Goal: Task Accomplishment & Management: Manage account settings

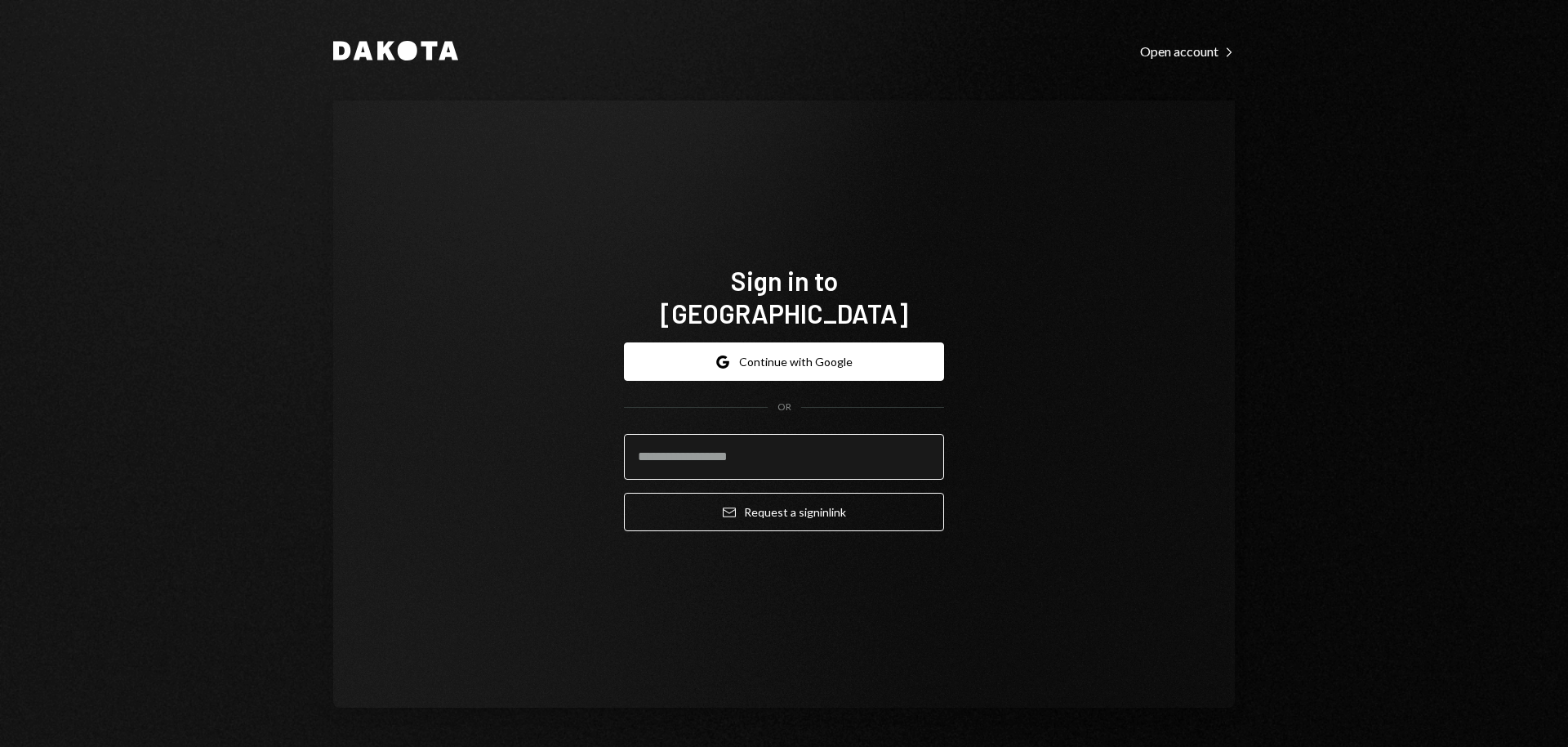
click at [773, 445] on input "email" at bounding box center [783, 456] width 320 height 45
type input "**********"
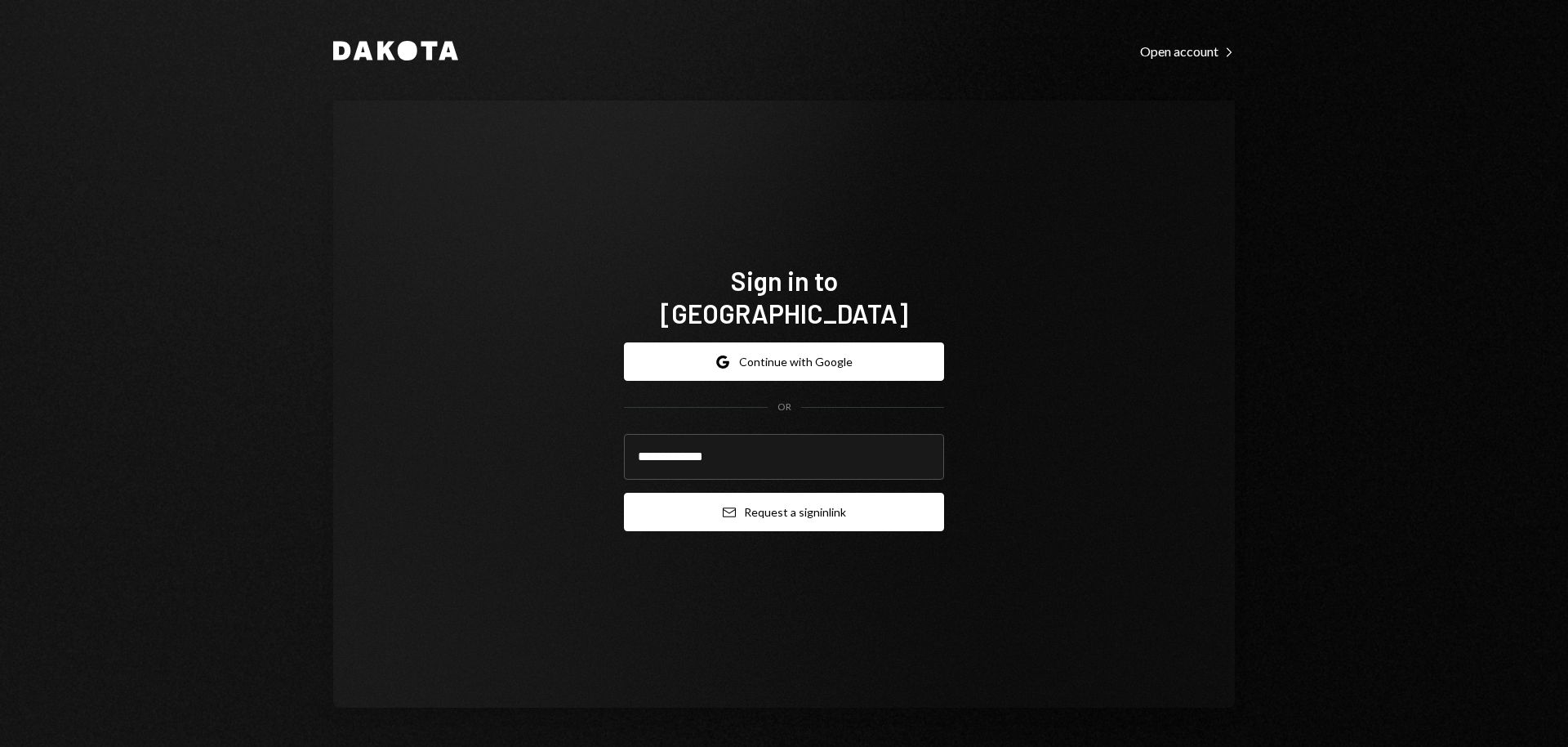
click at [775, 495] on button "Email Request a sign in link" at bounding box center [783, 512] width 320 height 38
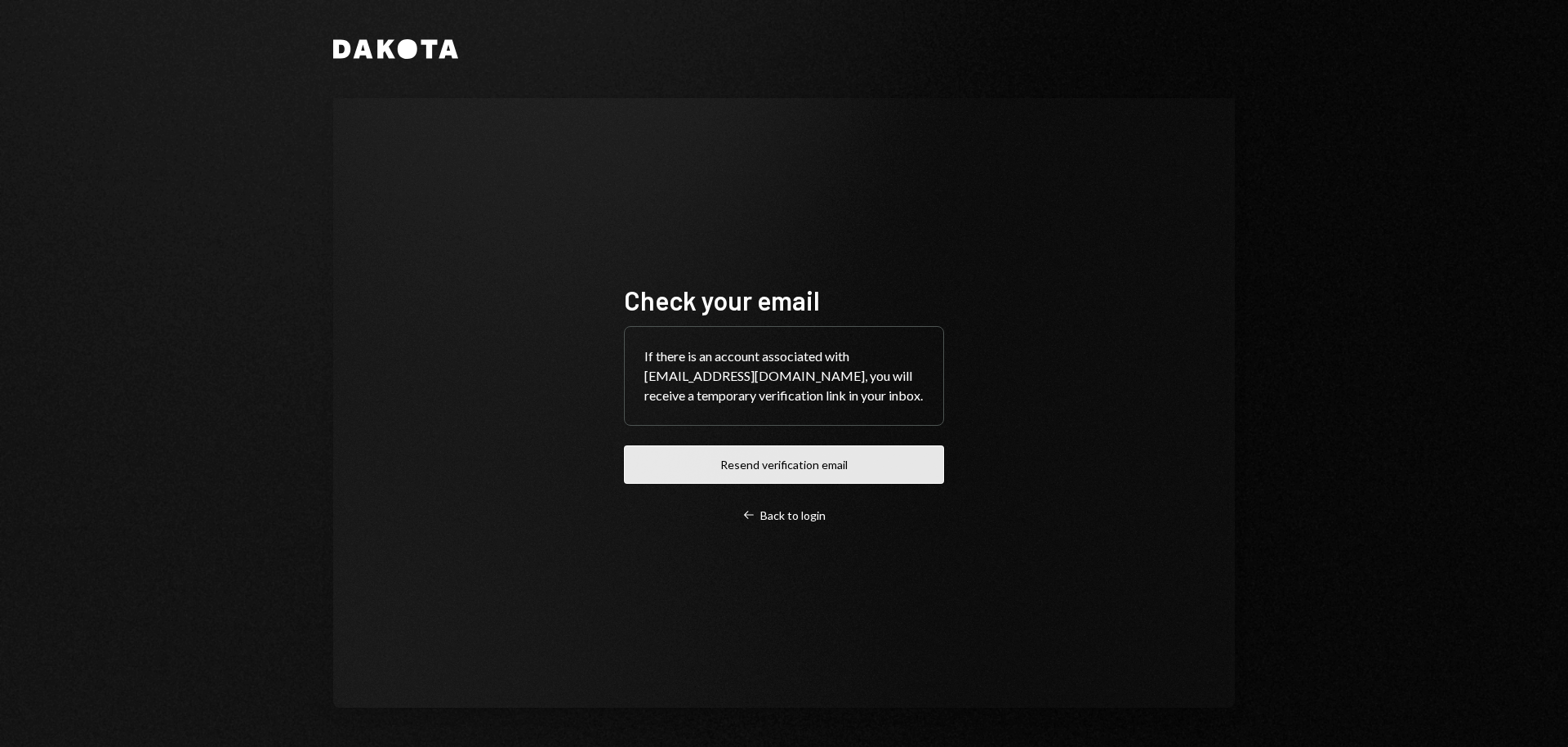
click at [776, 476] on button "Resend verification email" at bounding box center [783, 464] width 320 height 38
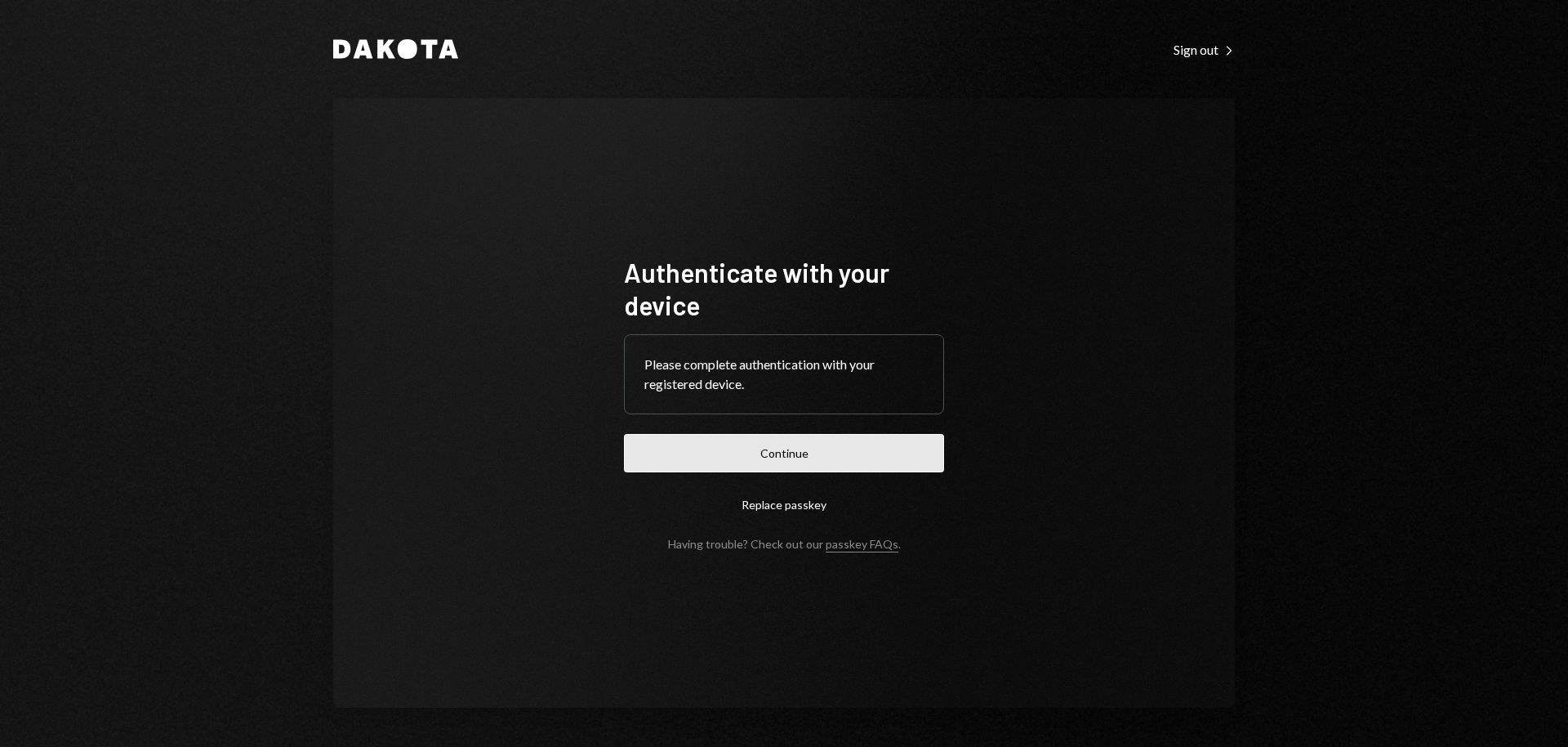
click at [798, 456] on button "Continue" at bounding box center [783, 453] width 320 height 38
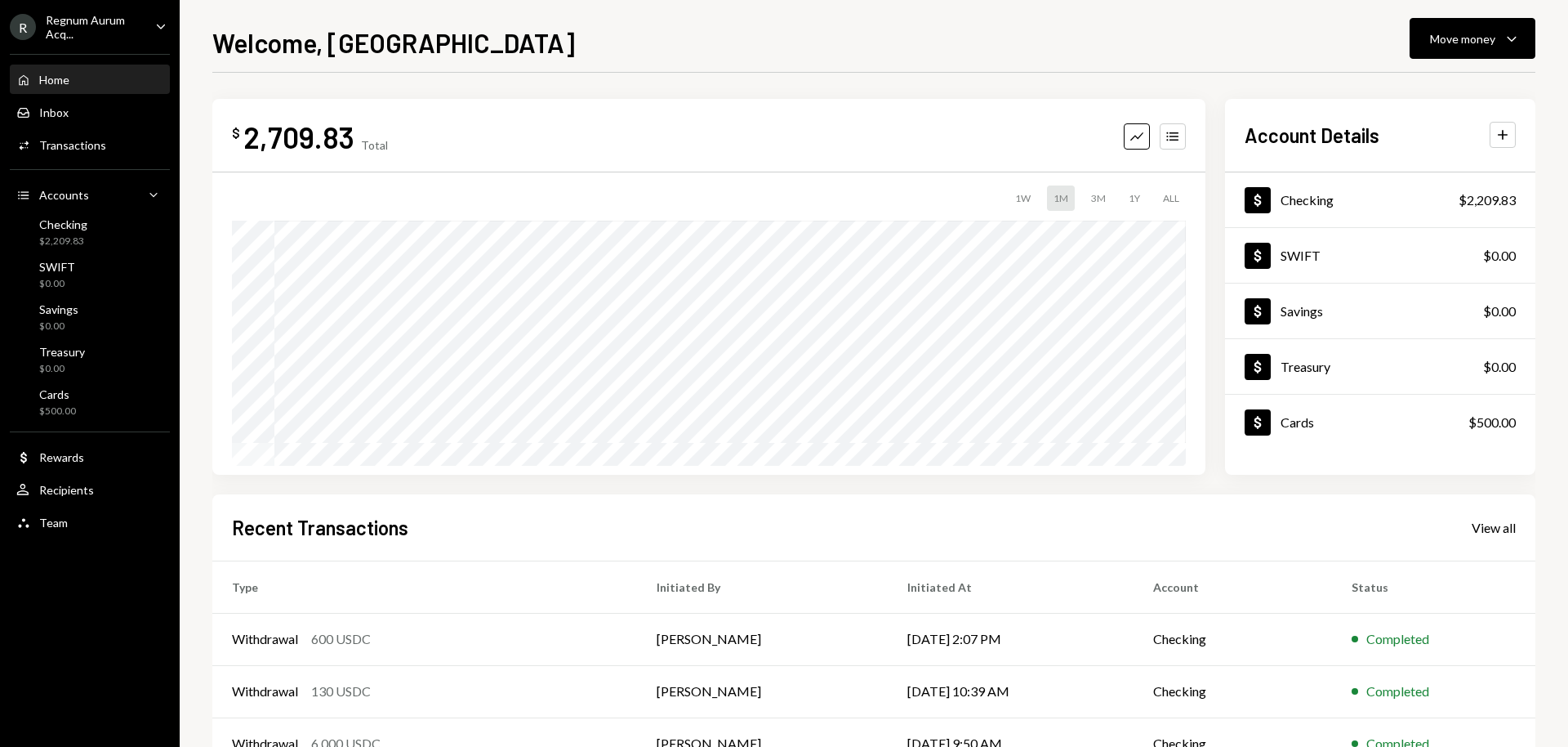
click at [107, 24] on div "Regnum Aurum Acq..." at bounding box center [94, 27] width 96 height 28
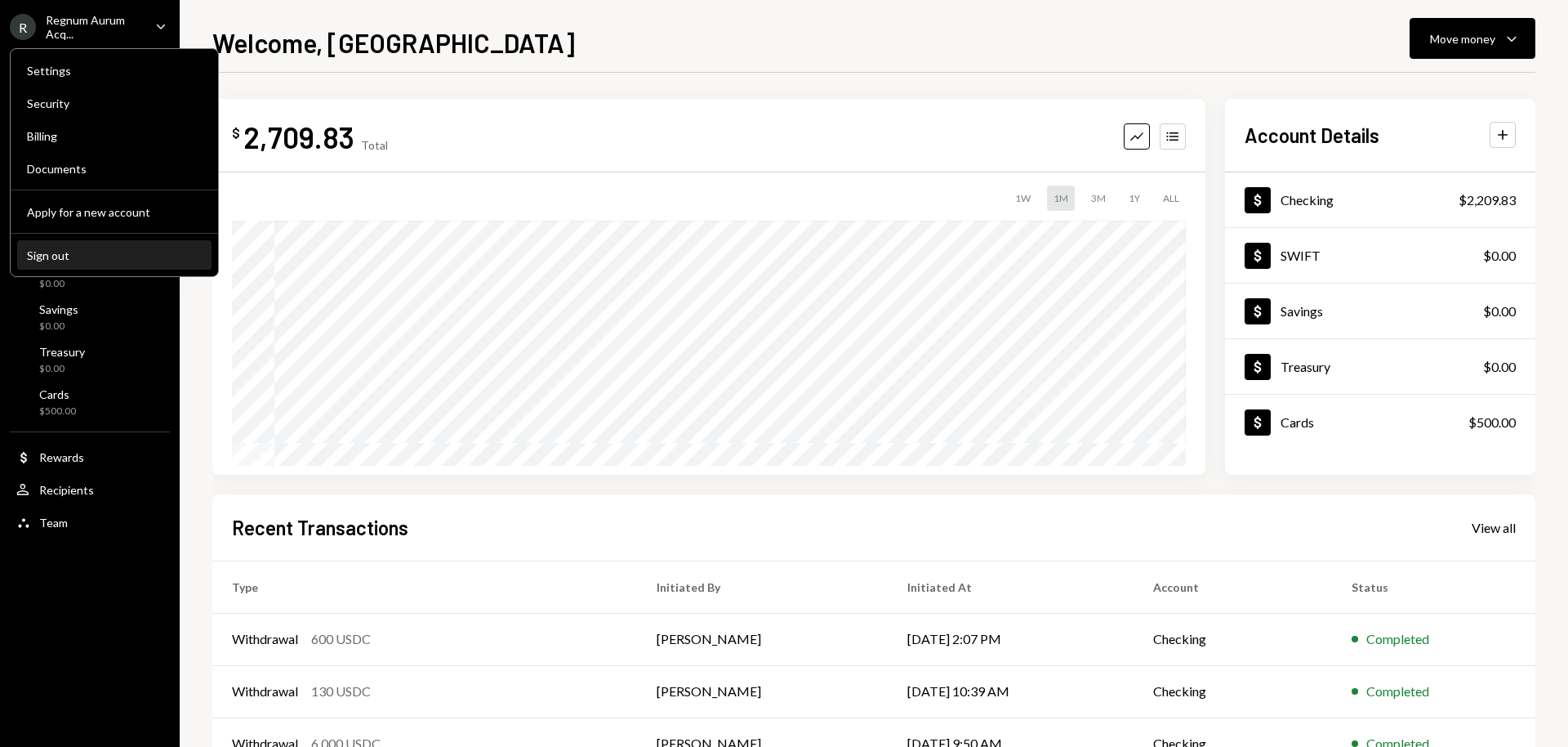
click at [82, 263] on button "Sign out" at bounding box center [114, 255] width 194 height 29
